Goal: Navigation & Orientation: Go to known website

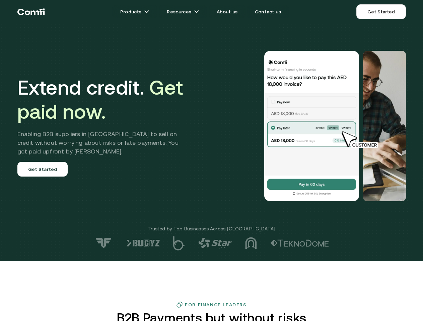
click at [211, 161] on div at bounding box center [300, 126] width 209 height 151
